Goal: Task Accomplishment & Management: Manage account settings

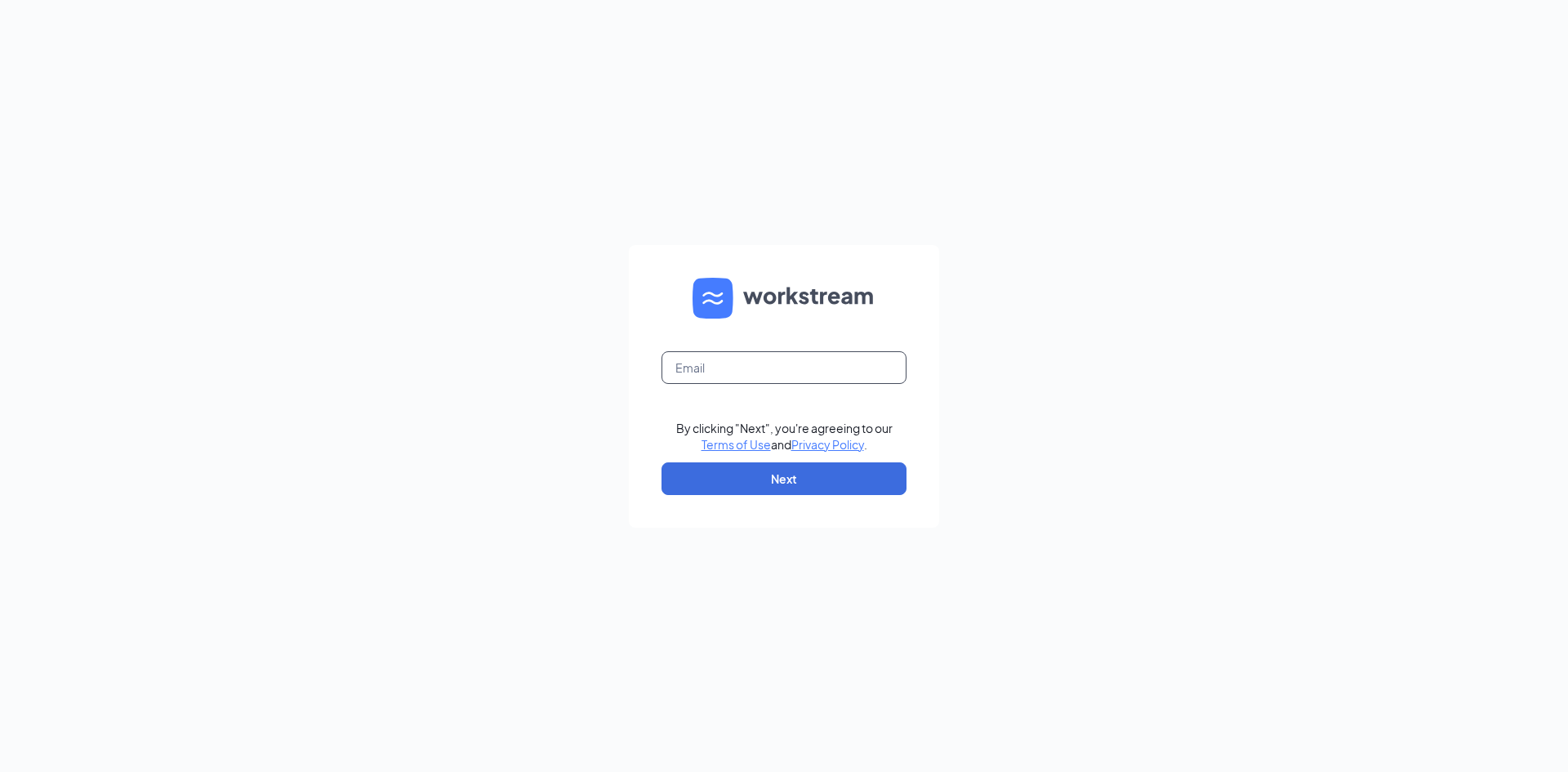
click at [810, 372] on input "text" at bounding box center [784, 367] width 245 height 33
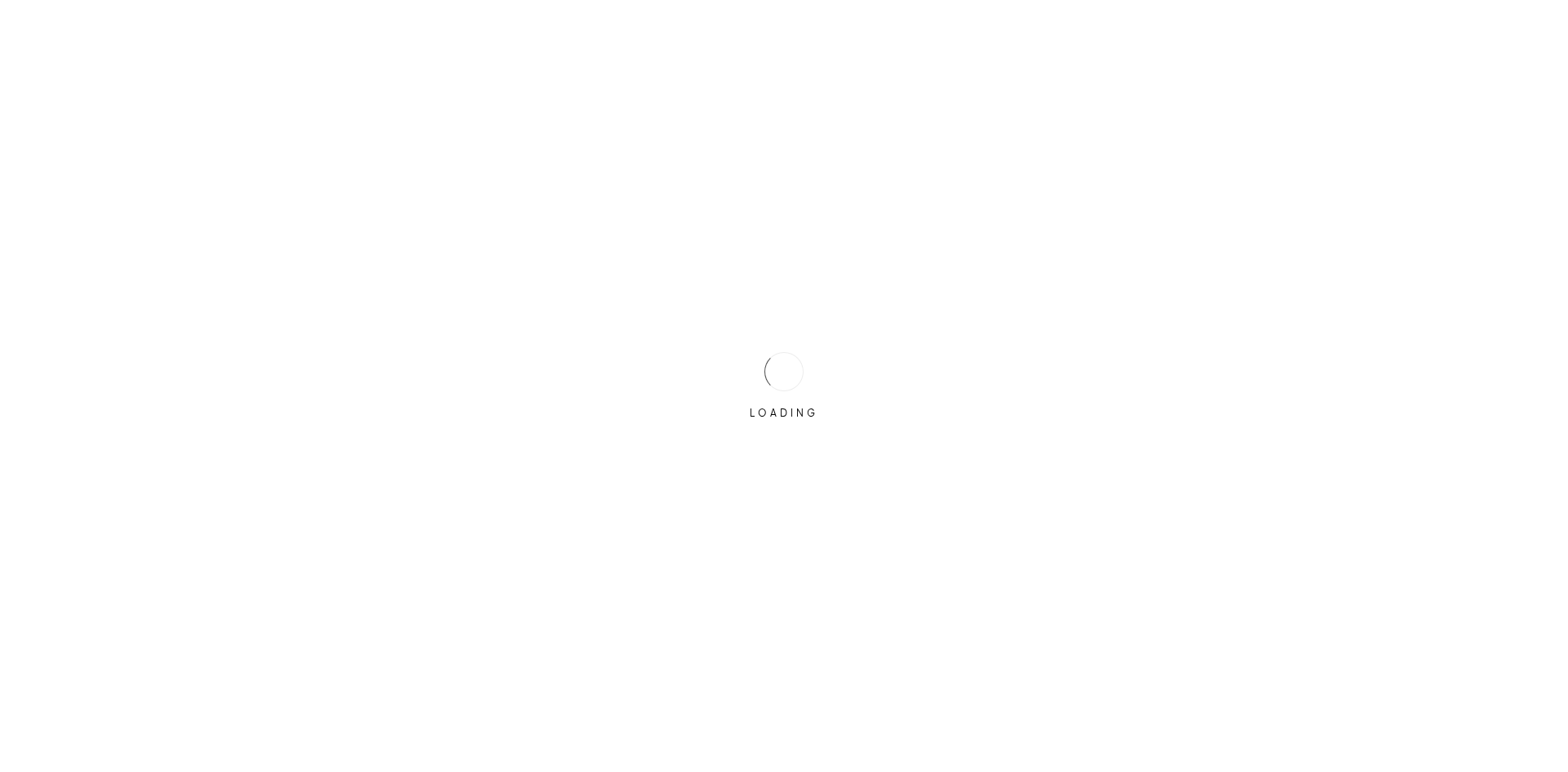
click at [824, 403] on div "LOADING" at bounding box center [784, 386] width 82 height 82
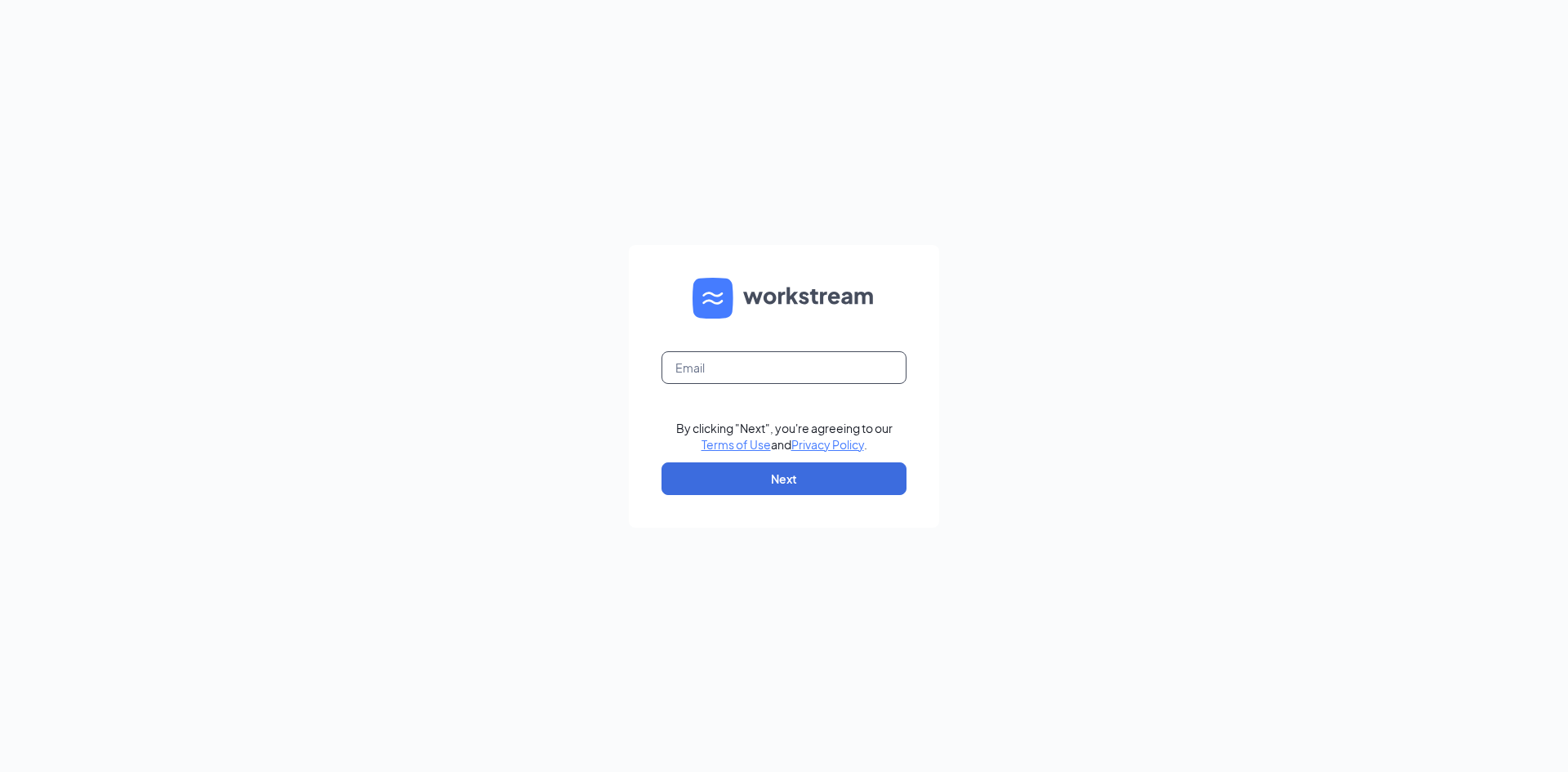
click at [804, 353] on input "text" at bounding box center [784, 367] width 245 height 33
type input "harmonyblessie7@gmail.com"
click at [811, 470] on button "Next" at bounding box center [784, 479] width 245 height 33
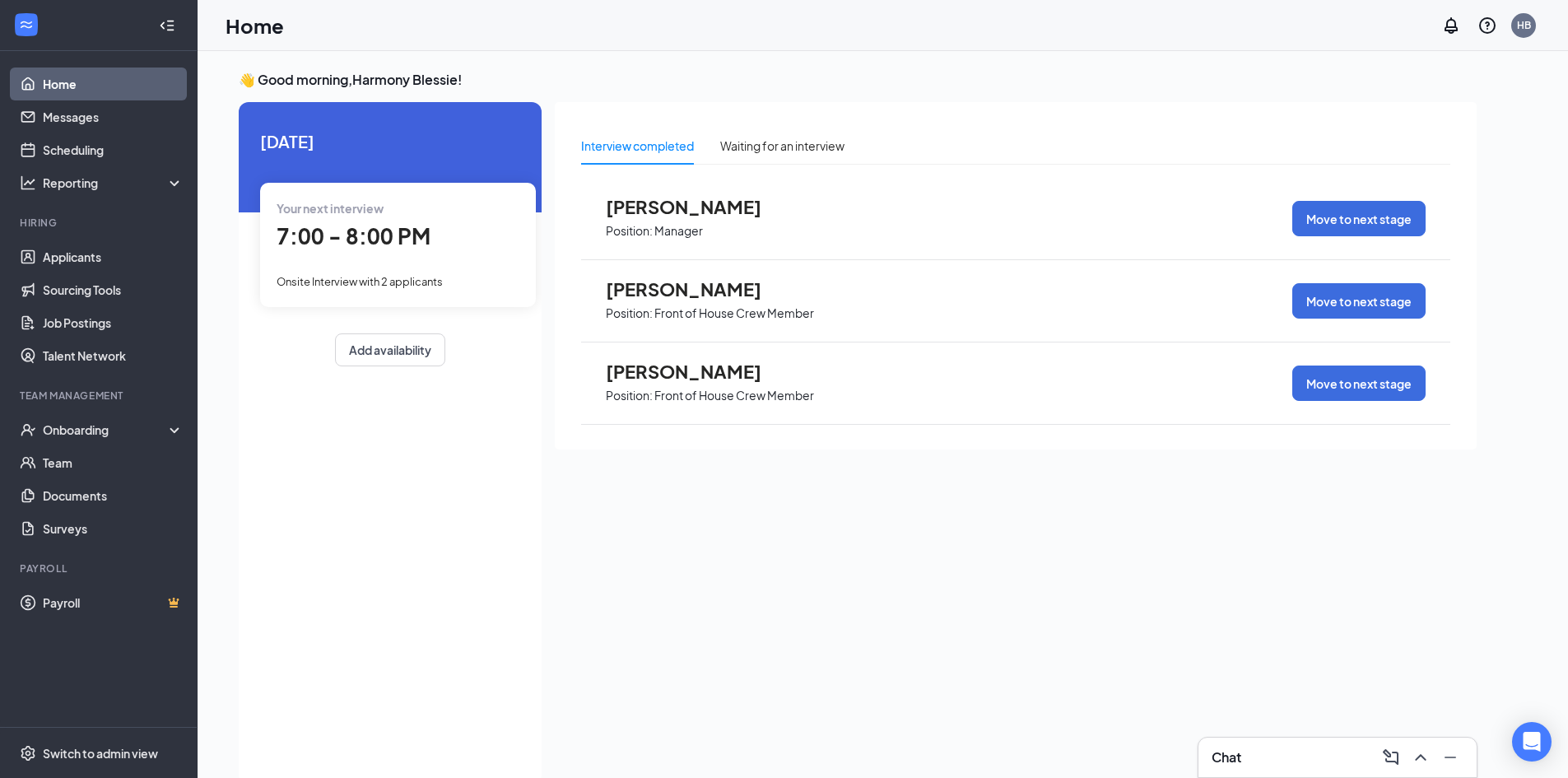
click at [444, 259] on div "Your next interview 7:00 - 8:00 PM Onsite Interview with 2 applicants" at bounding box center [397, 245] width 276 height 123
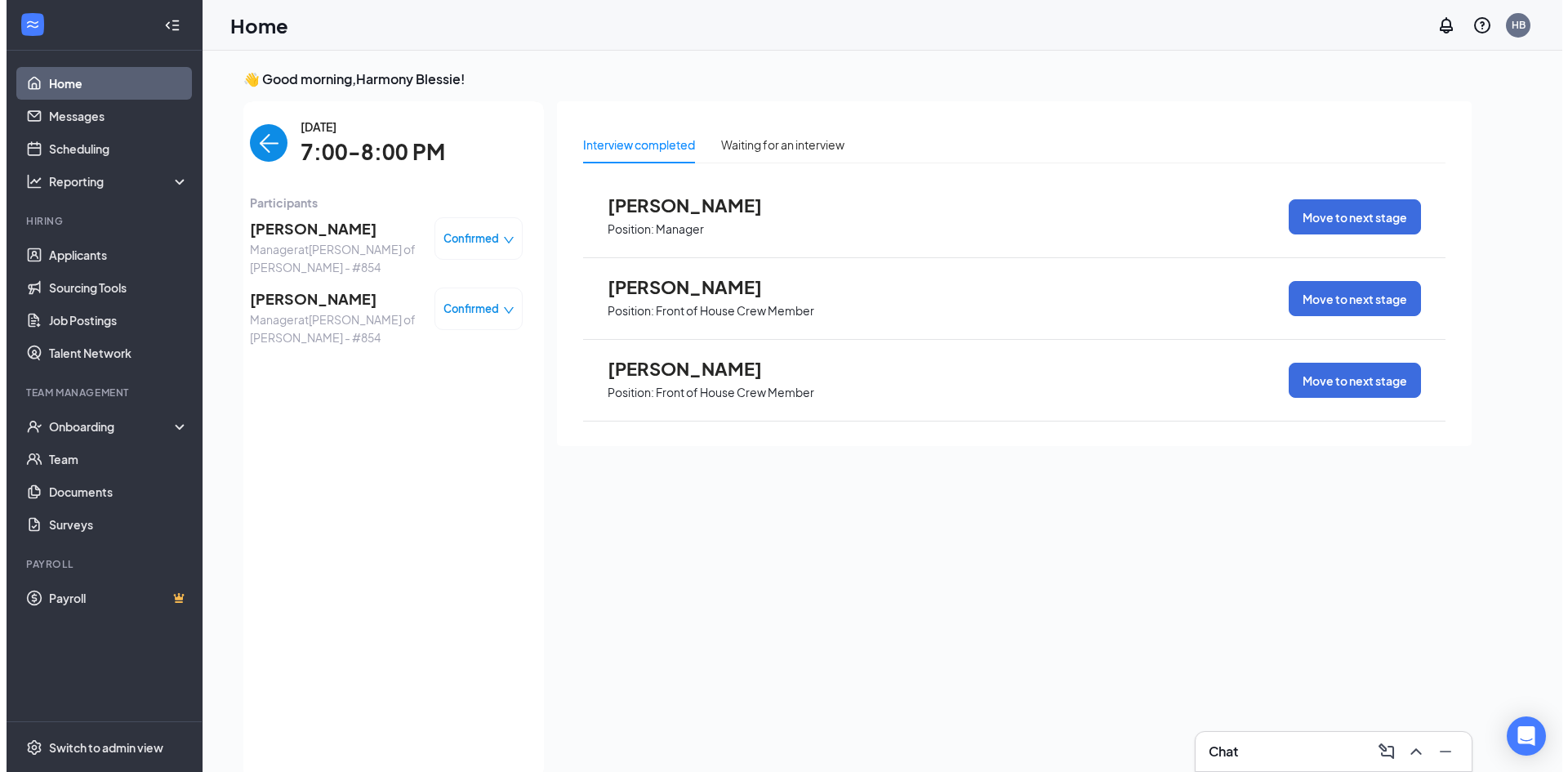
scroll to position [6, 0]
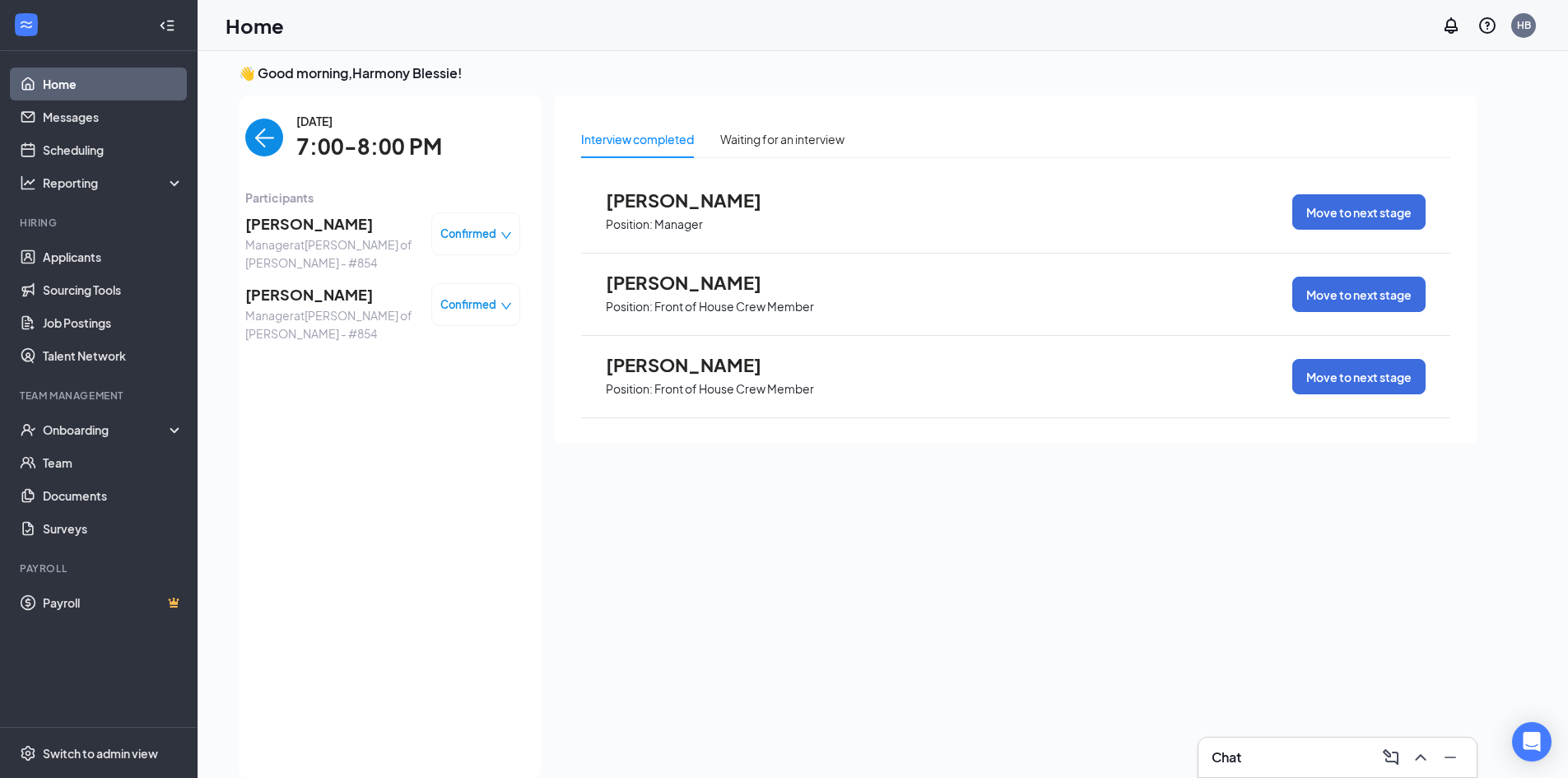
click at [322, 220] on span "[PERSON_NAME]" at bounding box center [332, 224] width 173 height 23
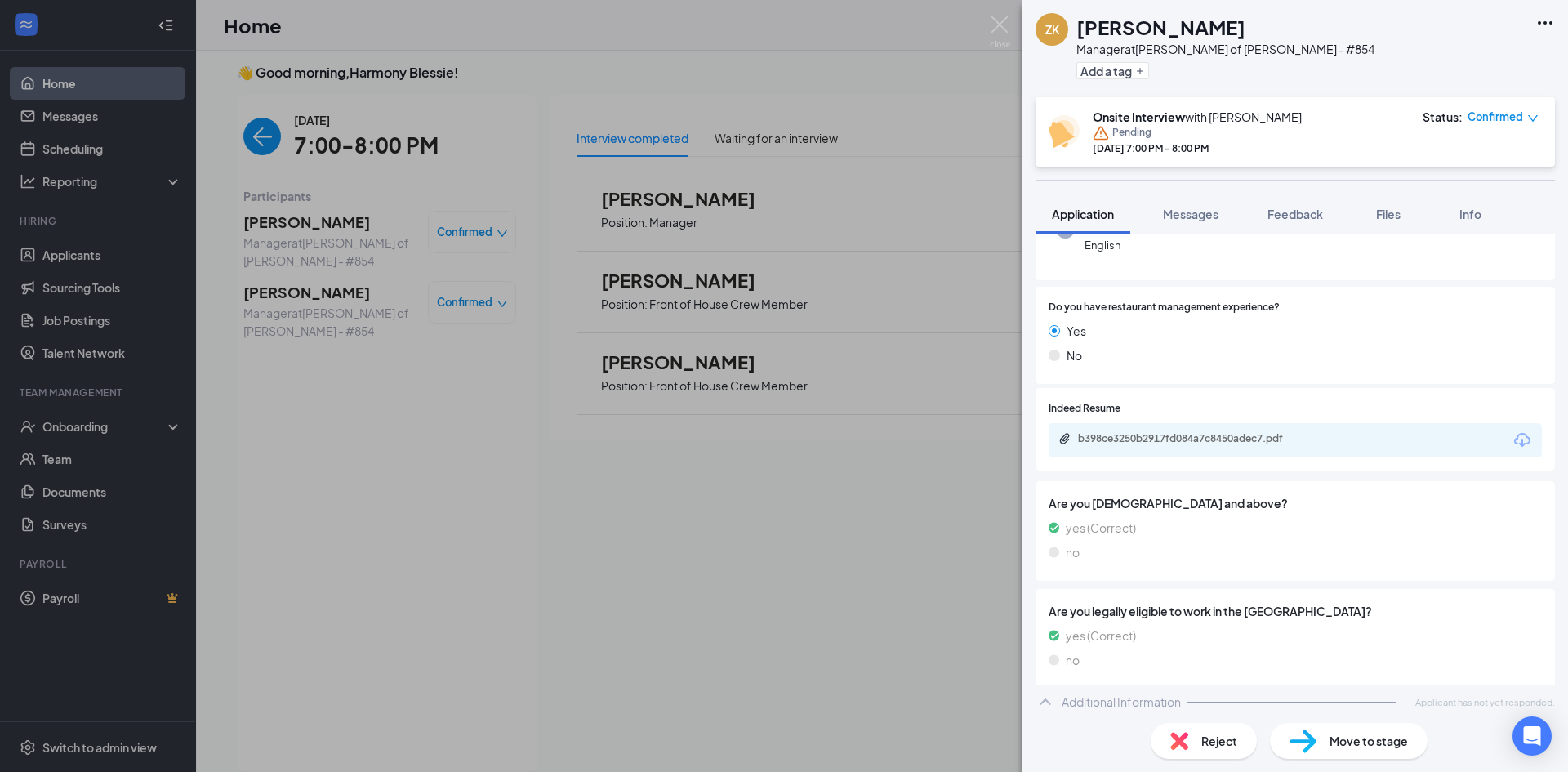
scroll to position [196, 0]
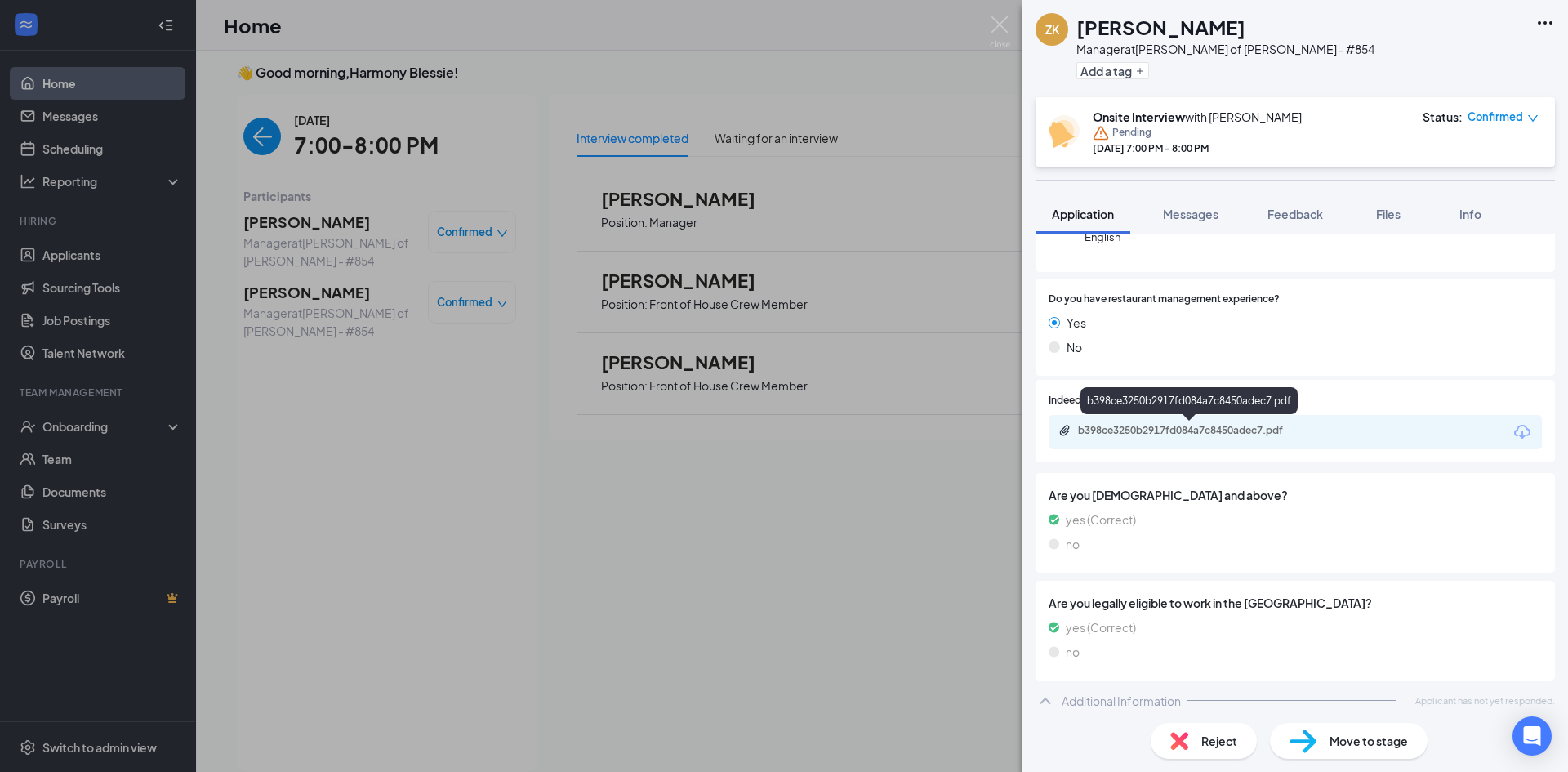
click at [1228, 433] on div "b398ce3250b2917fd084a7c8450adec7.pdf" at bounding box center [1192, 430] width 229 height 13
click at [1003, 29] on img at bounding box center [999, 32] width 20 height 32
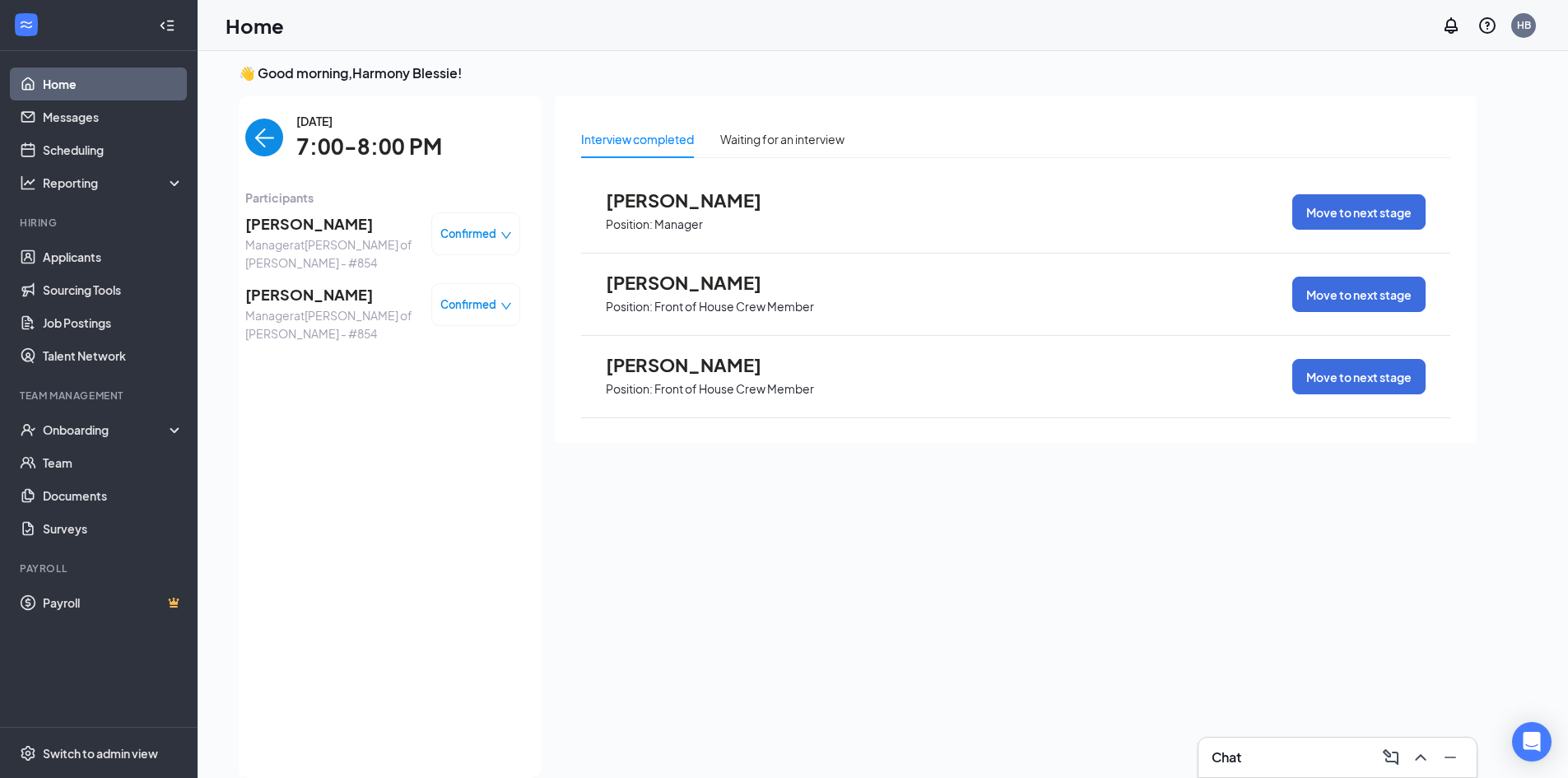
click at [296, 289] on span "[PERSON_NAME]" at bounding box center [332, 295] width 173 height 23
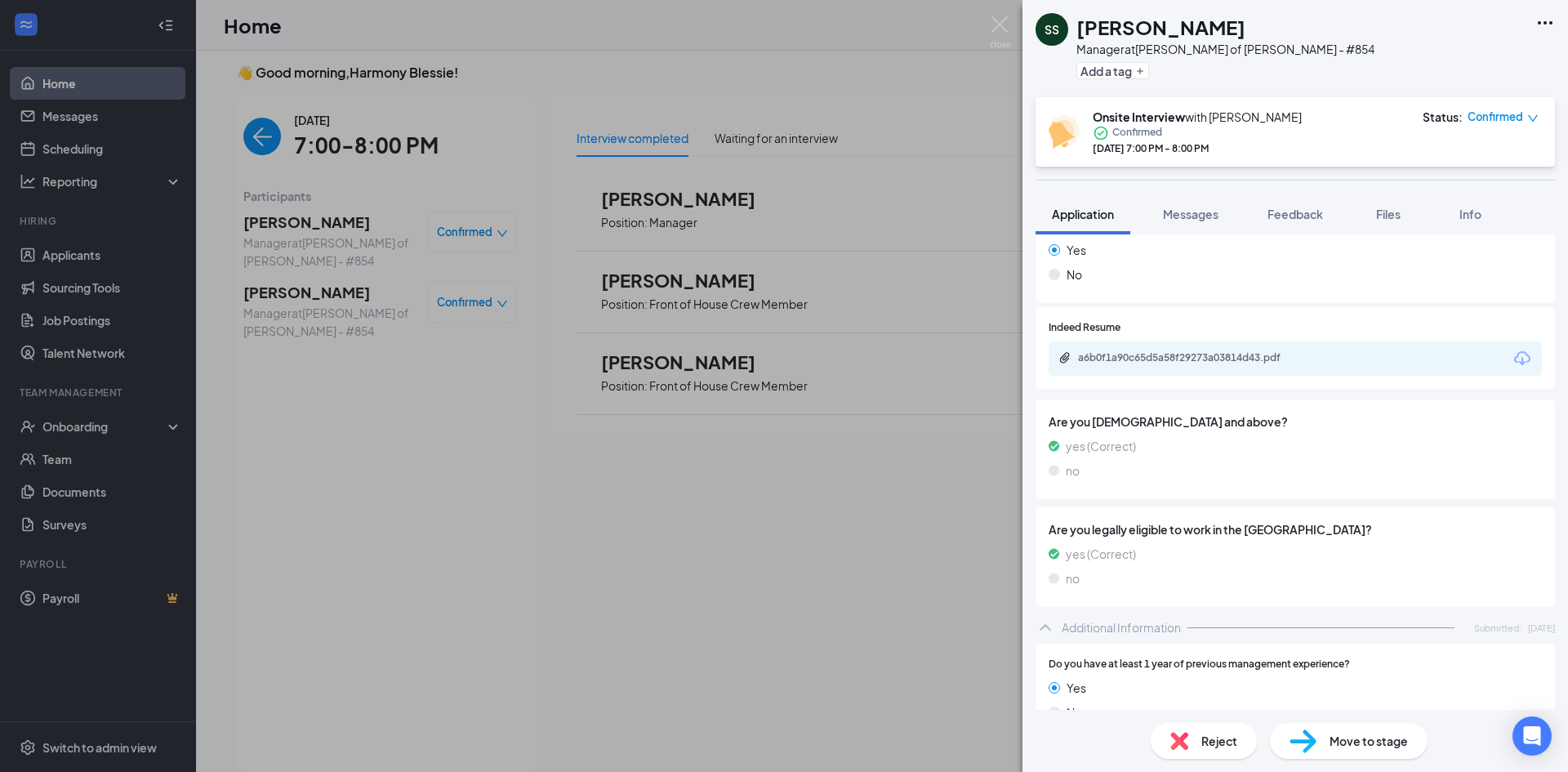
scroll to position [246, 0]
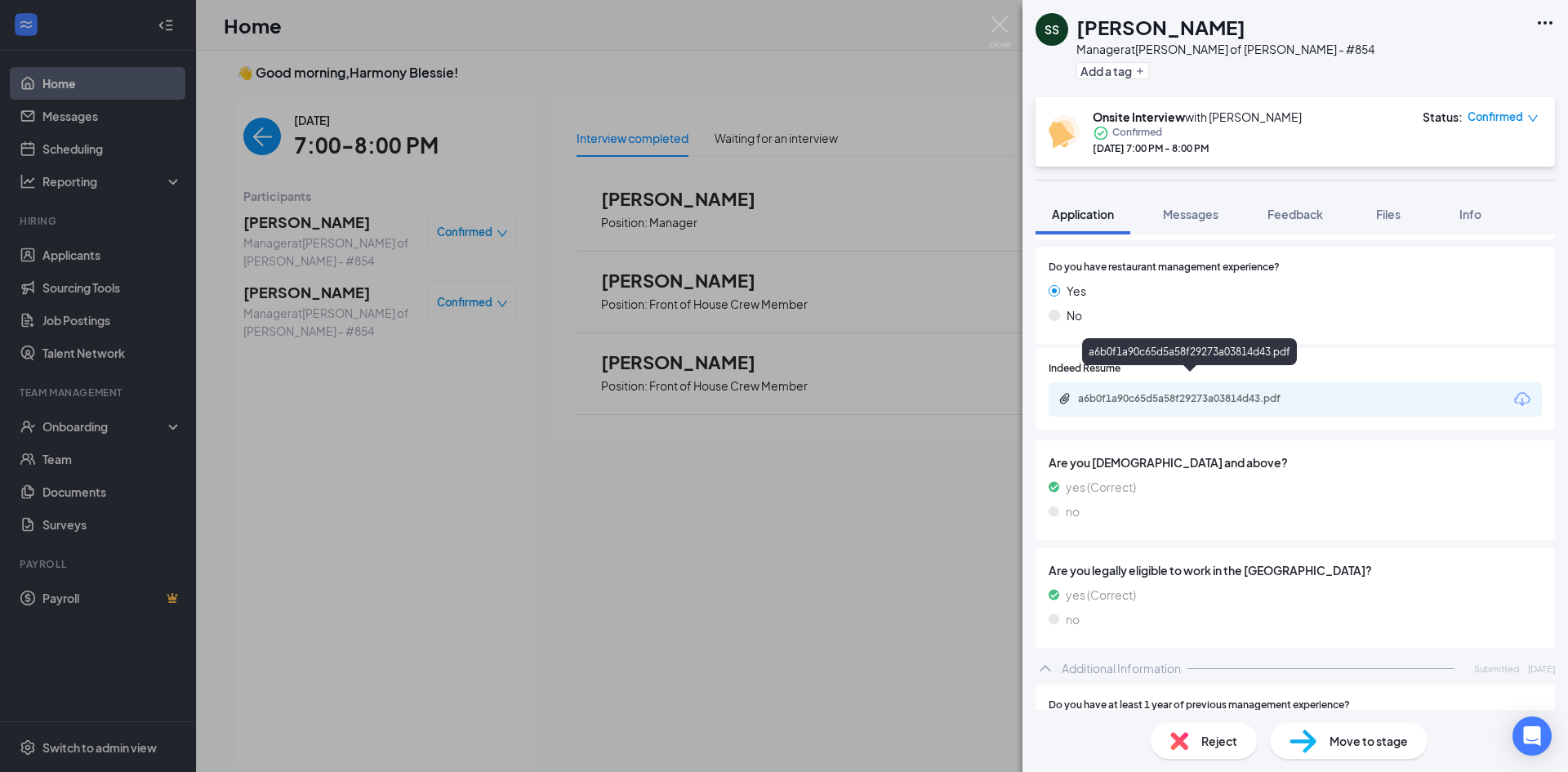
click at [1199, 392] on div "a6b0f1a90c65d5a58f29273a03814d43.pdf" at bounding box center [1192, 398] width 229 height 13
